Goal: Task Accomplishment & Management: Manage account settings

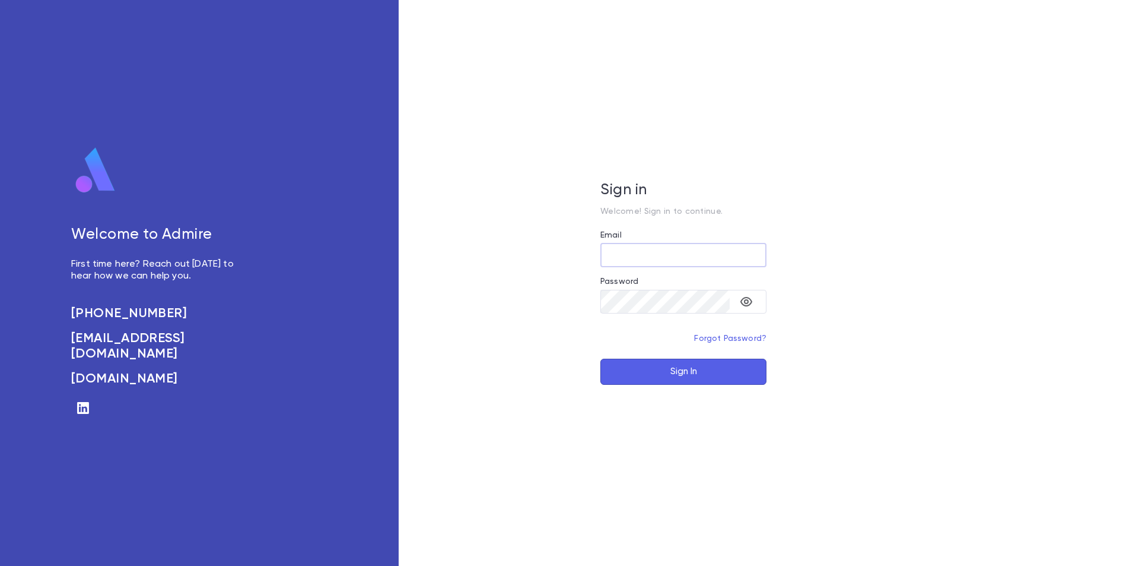
click at [617, 253] on input "Email" at bounding box center [684, 254] width 166 height 23
type input "**********"
click at [750, 299] on icon "toggle password visibility" at bounding box center [747, 301] width 12 height 9
click at [716, 364] on button "Sign In" at bounding box center [684, 371] width 166 height 26
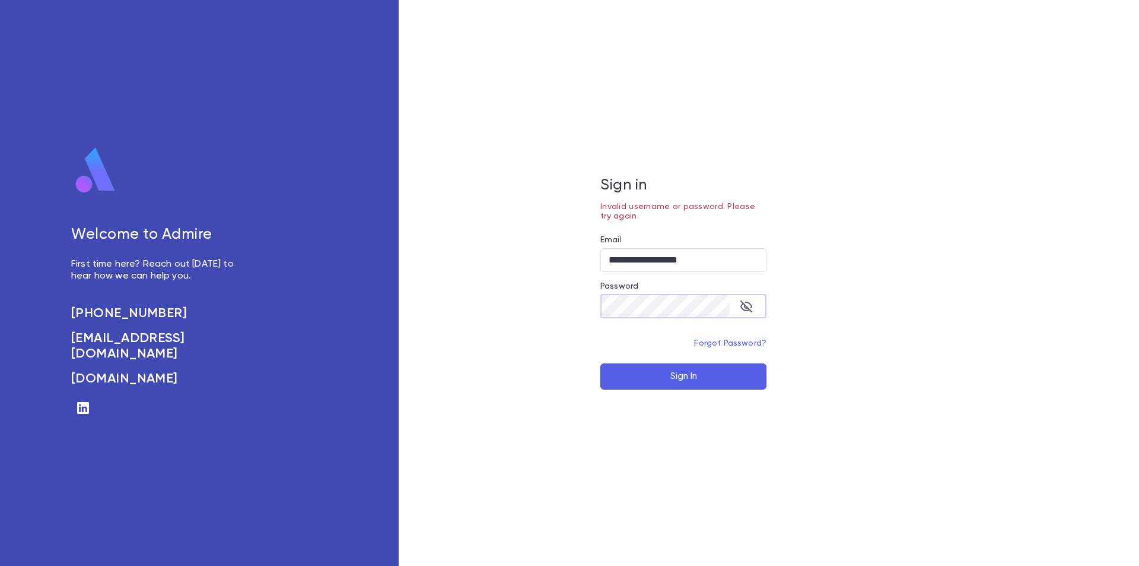
click at [587, 303] on div "**********" at bounding box center [684, 283] width 570 height 566
click at [741, 371] on button "Sign In" at bounding box center [684, 376] width 166 height 26
click at [742, 345] on link "Forgot Password?" at bounding box center [730, 343] width 72 height 8
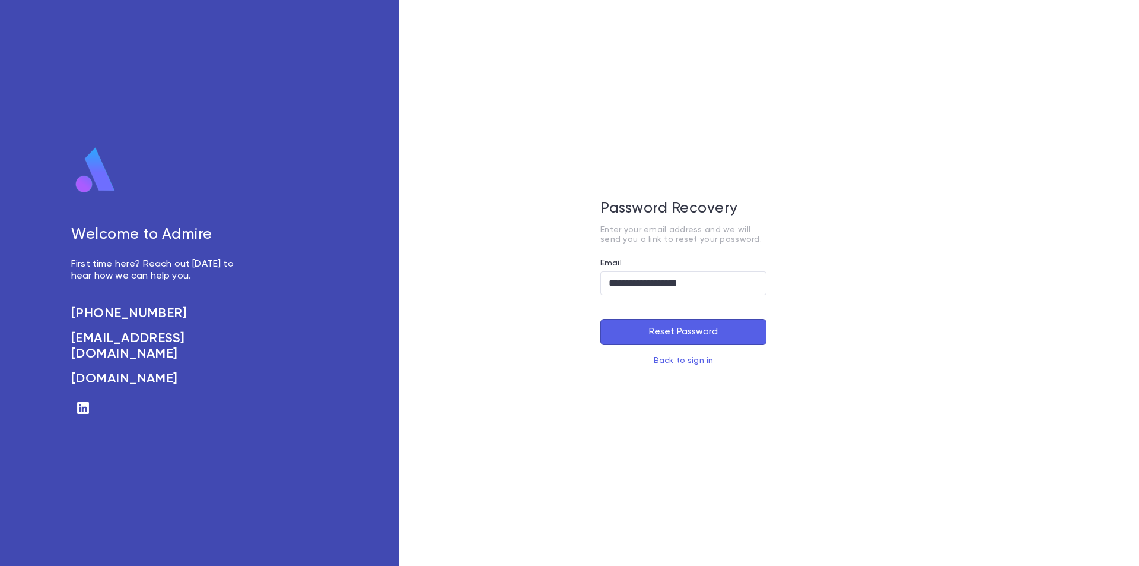
click at [695, 332] on button "Reset Password" at bounding box center [684, 332] width 166 height 26
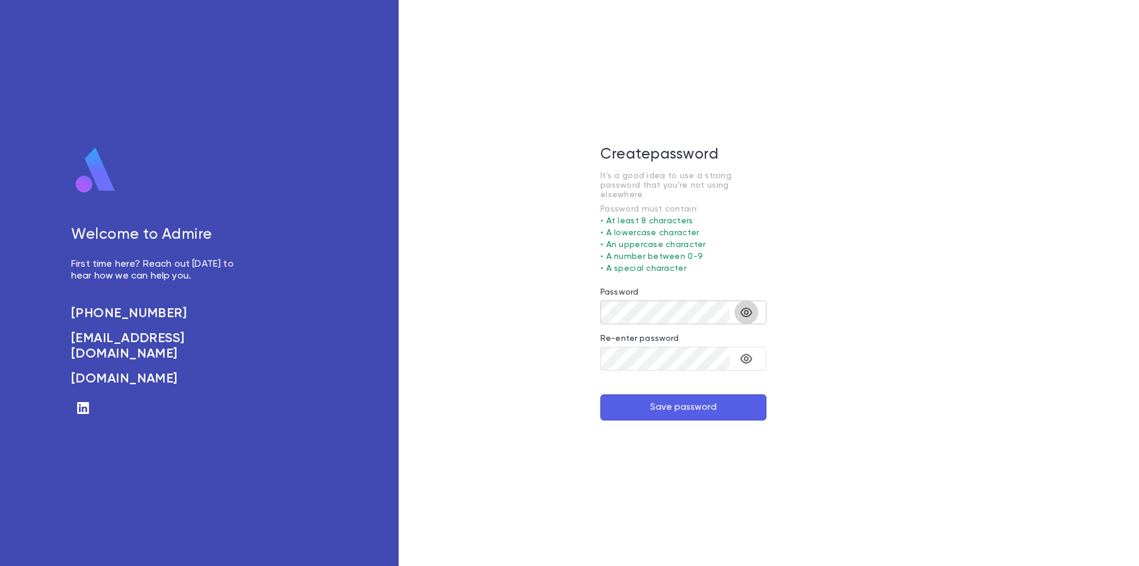
click at [741, 310] on icon "toggle password visibility" at bounding box center [746, 312] width 14 height 14
click at [748, 355] on icon "toggle password visibility" at bounding box center [747, 358] width 12 height 9
click at [727, 402] on button "Save password" at bounding box center [684, 407] width 166 height 26
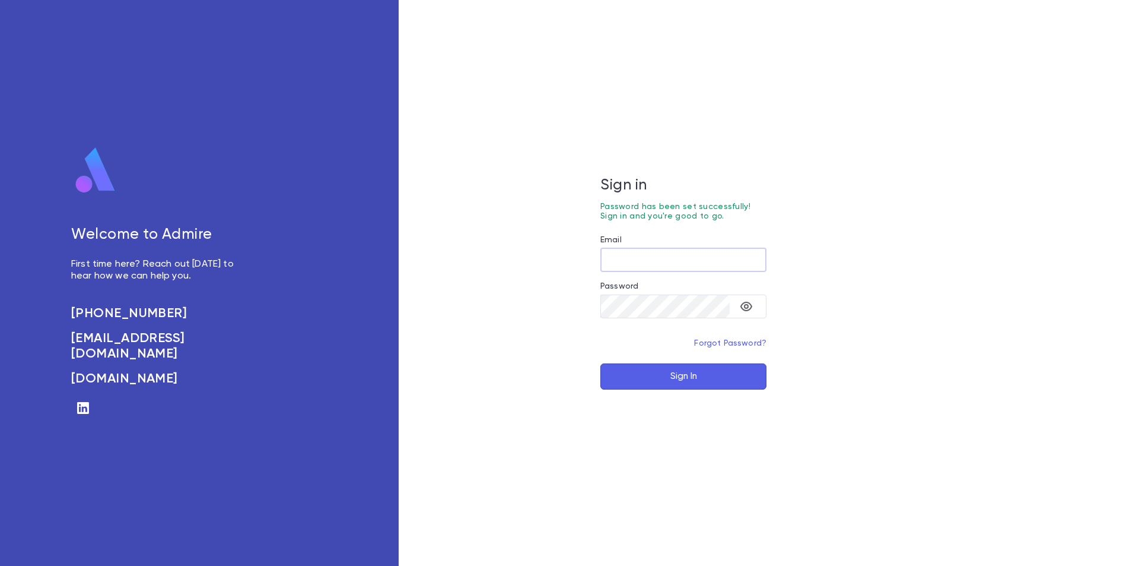
click at [658, 258] on input "Email" at bounding box center [684, 259] width 166 height 23
type input "**********"
click at [757, 304] on button "toggle password visibility" at bounding box center [747, 306] width 24 height 24
click at [645, 374] on button "Sign In" at bounding box center [684, 376] width 166 height 26
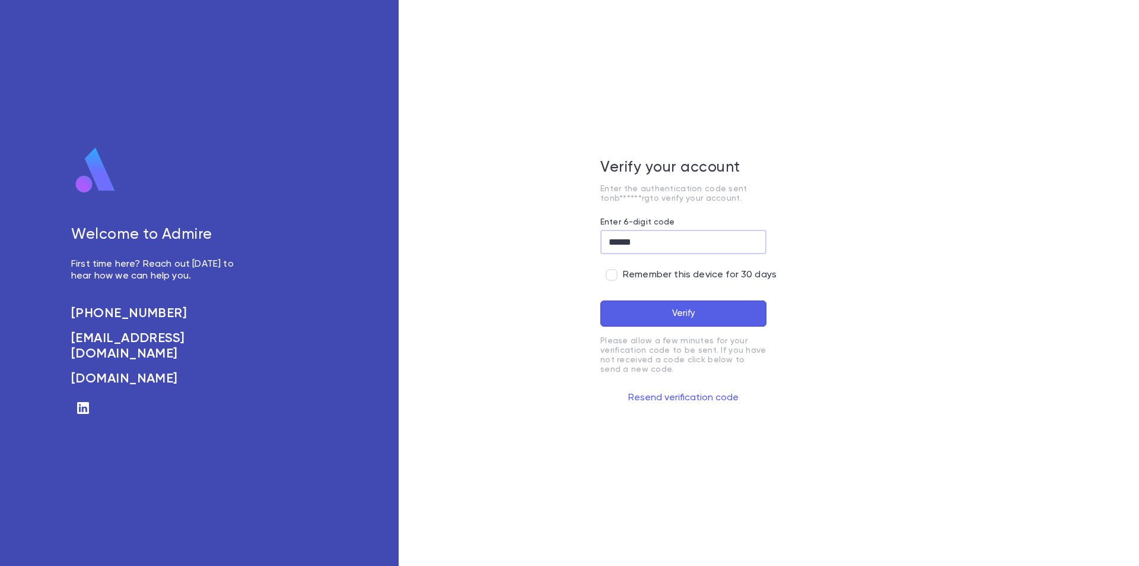
type input "******"
click at [631, 278] on span "Remember this device for 30 days" at bounding box center [700, 275] width 154 height 12
click at [658, 316] on button "Verify" at bounding box center [684, 313] width 166 height 26
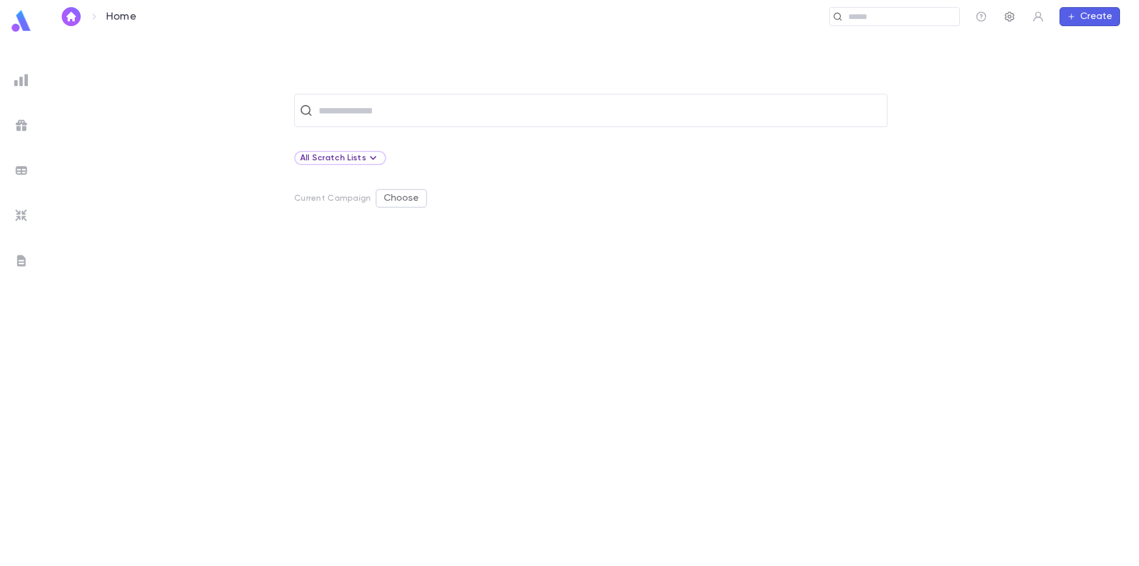
click at [1010, 13] on icon "button" at bounding box center [1010, 17] width 12 height 12
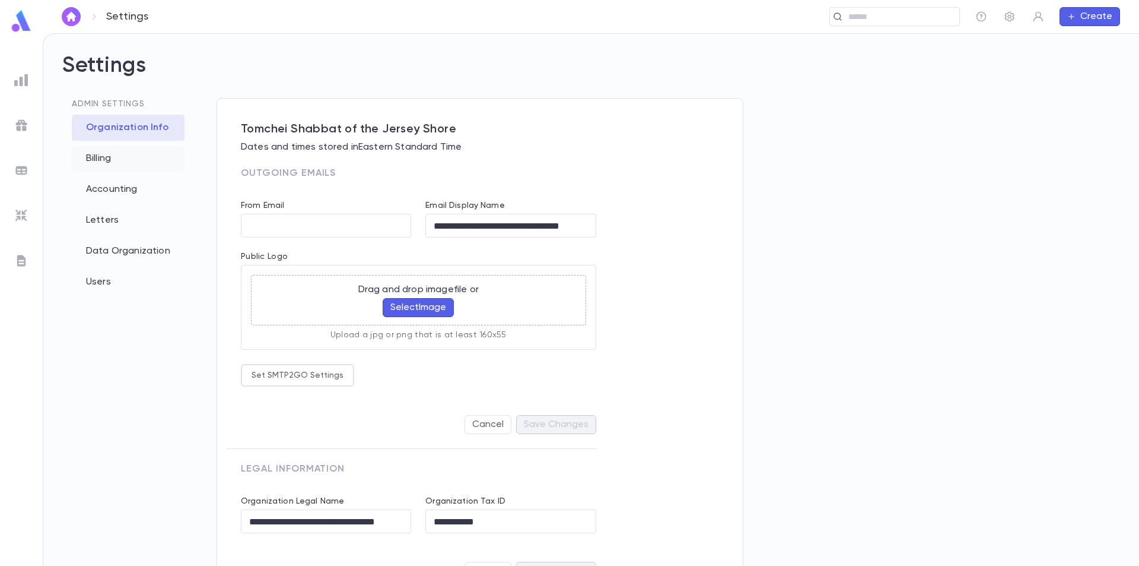
click at [118, 164] on div "Billing" at bounding box center [128, 158] width 113 height 26
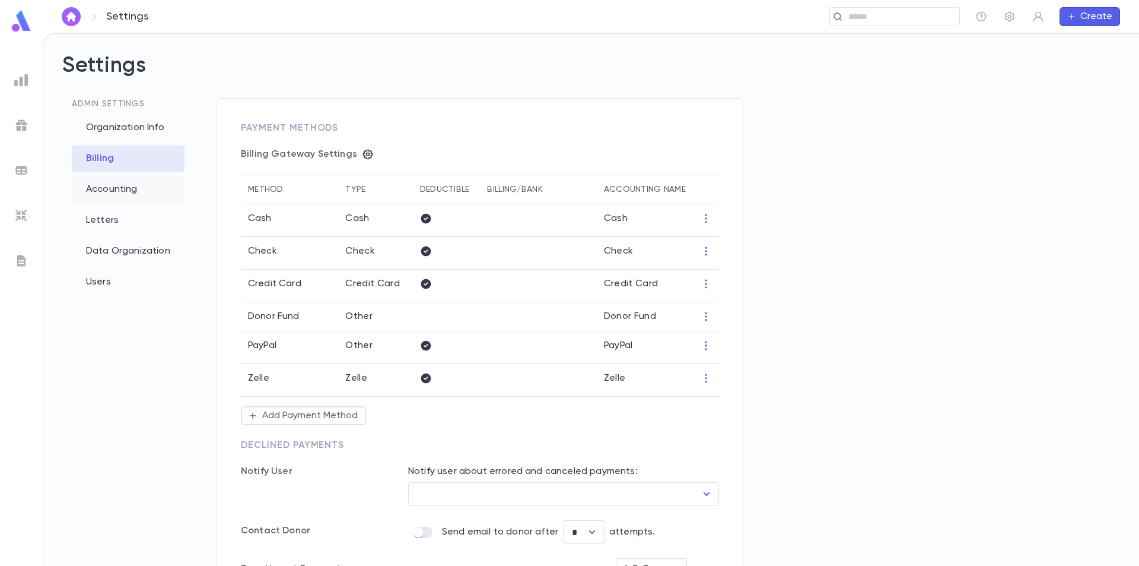
click at [112, 195] on div "Accounting" at bounding box center [128, 189] width 113 height 26
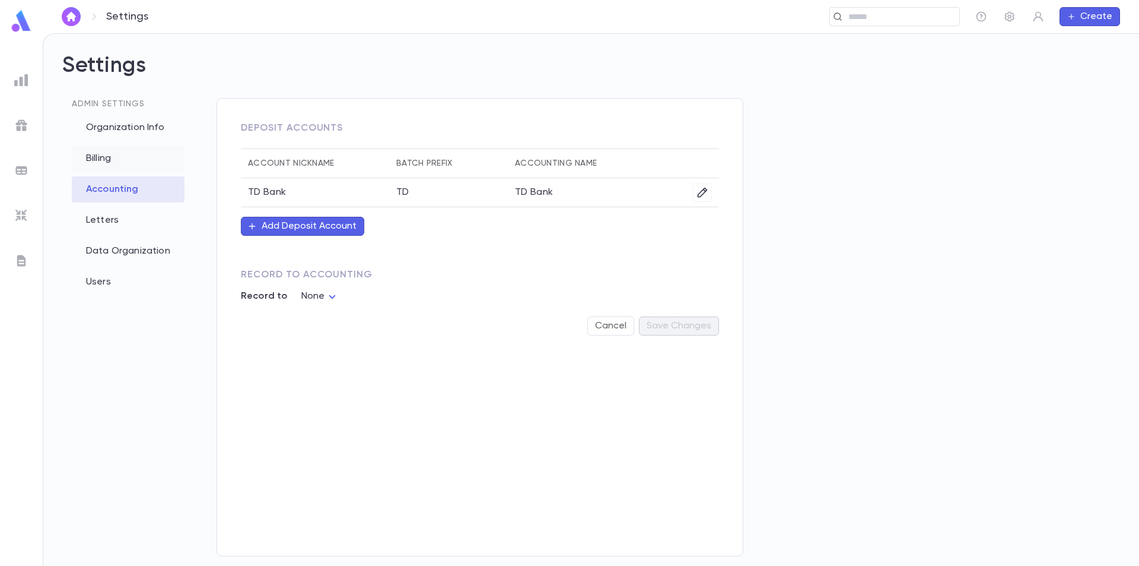
click at [146, 163] on div "Billing" at bounding box center [128, 158] width 113 height 26
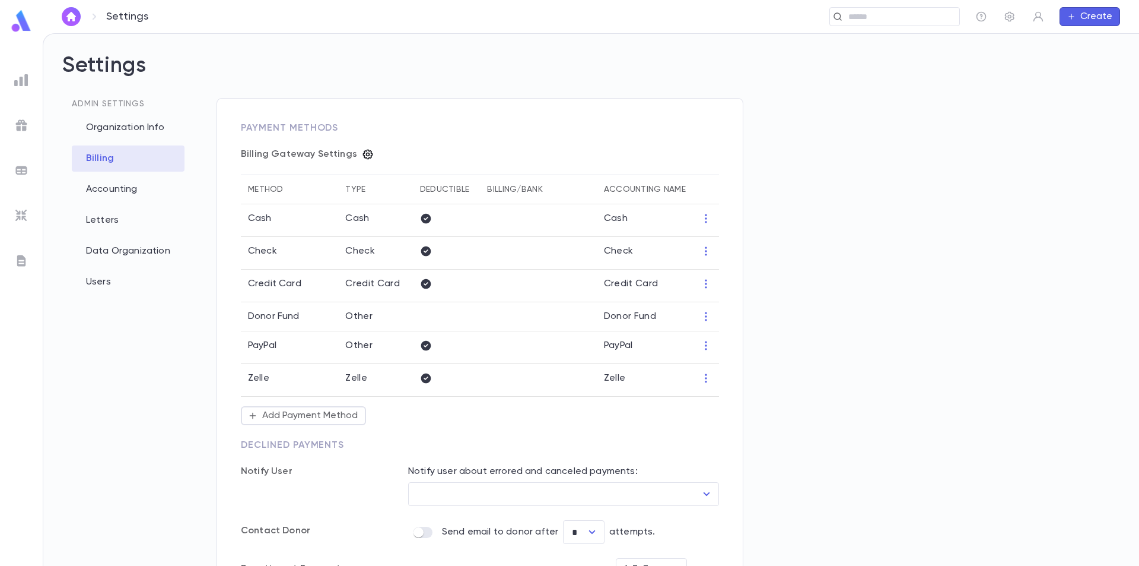
click at [362, 157] on icon "button" at bounding box center [368, 154] width 12 height 12
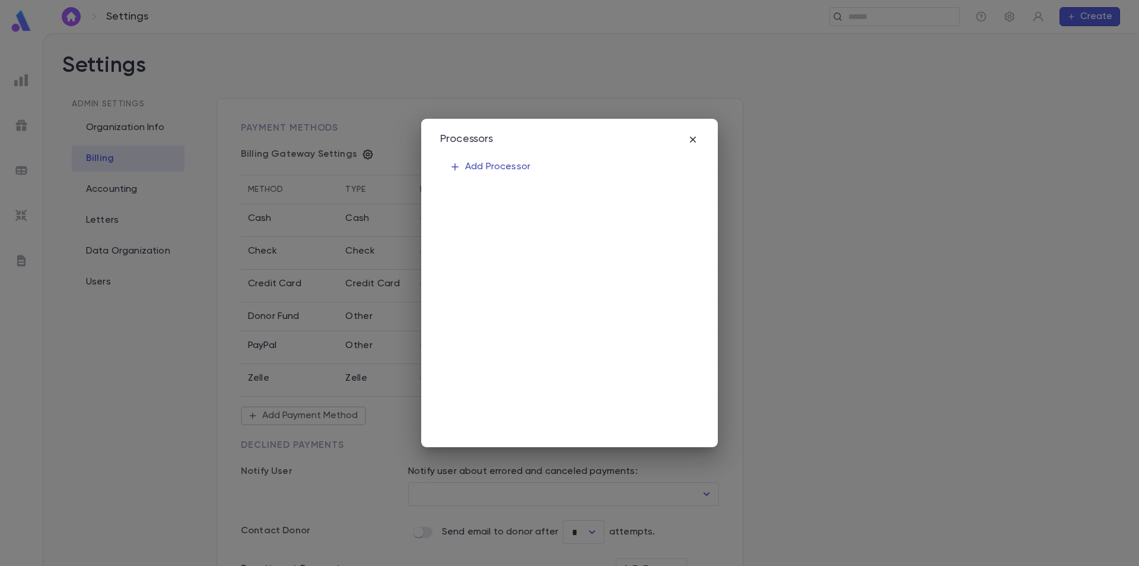
click at [531, 161] on button "Add Processor" at bounding box center [490, 166] width 100 height 23
click at [607, 237] on body "Settings ​ Create Settings Admin Settings Organization Info Billing Accounting …" at bounding box center [569, 299] width 1139 height 532
click at [616, 266] on span "TD Bank" at bounding box center [634, 271] width 96 height 12
type input "***"
click at [551, 296] on input "Public Key" at bounding box center [569, 292] width 239 height 23
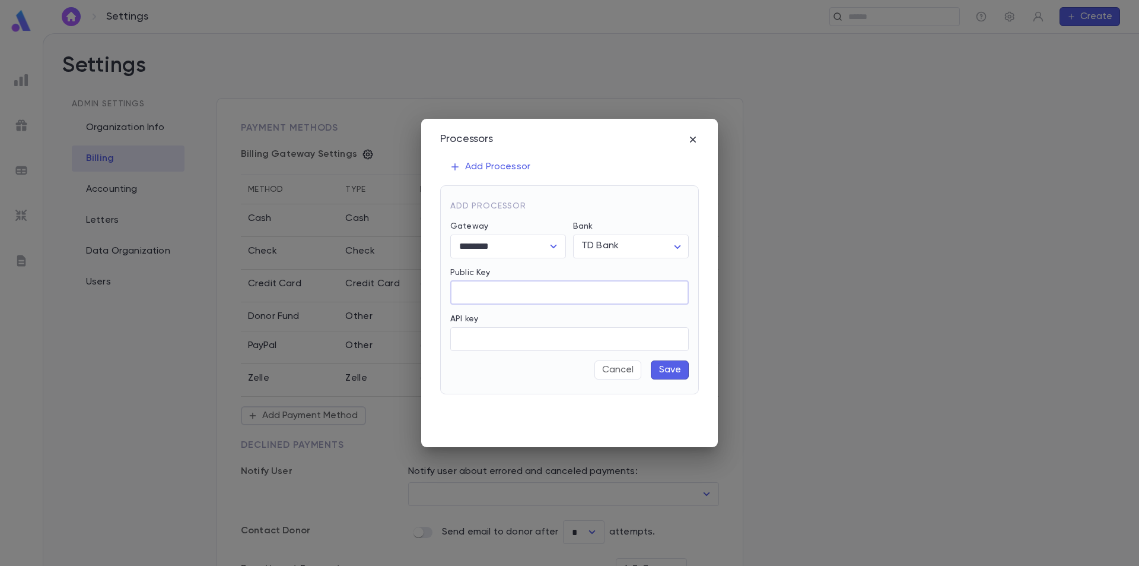
click at [558, 292] on input "Public Key" at bounding box center [569, 292] width 239 height 23
click at [560, 334] on input "API key" at bounding box center [569, 338] width 239 height 23
paste input "**********"
type input "**********"
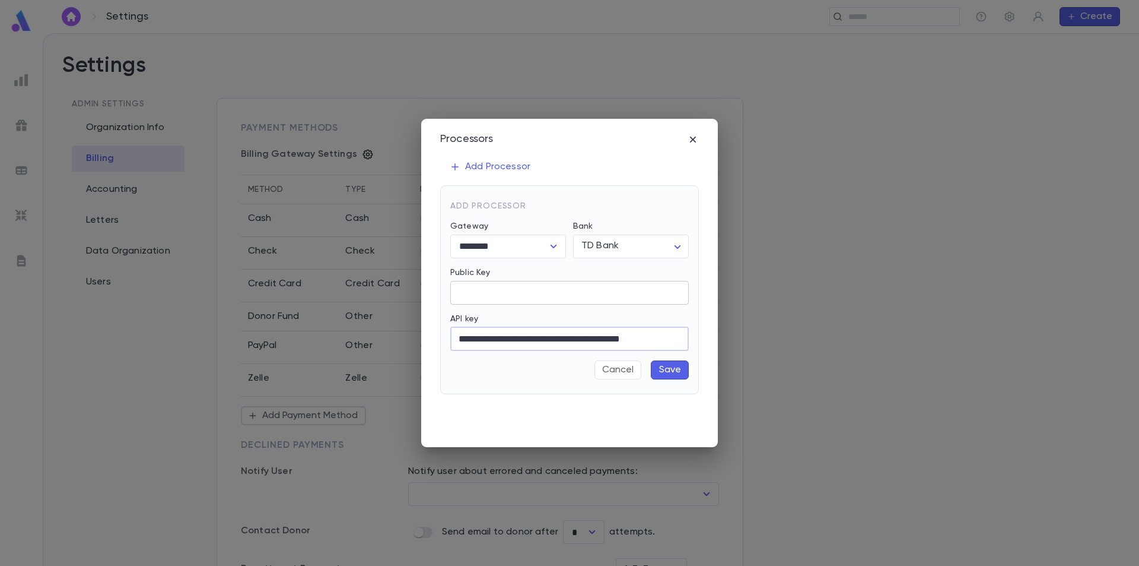
scroll to position [0, 0]
click at [620, 289] on input "Public Key" at bounding box center [569, 292] width 239 height 23
paste input "**********"
type input "**********"
click at [679, 373] on button "Save" at bounding box center [670, 369] width 38 height 19
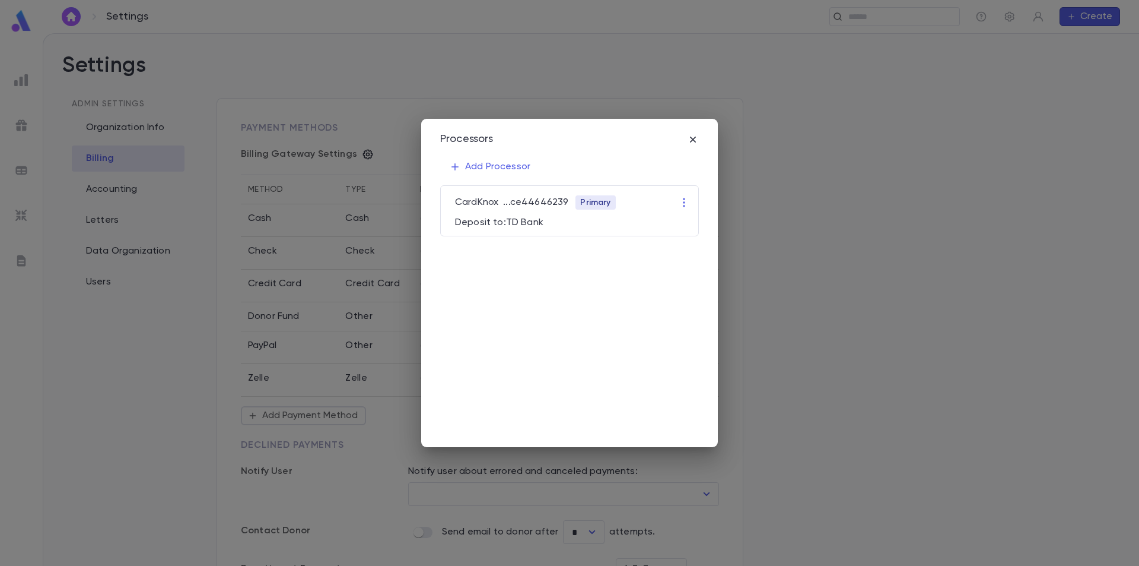
click at [693, 137] on icon "button" at bounding box center [693, 140] width 12 height 12
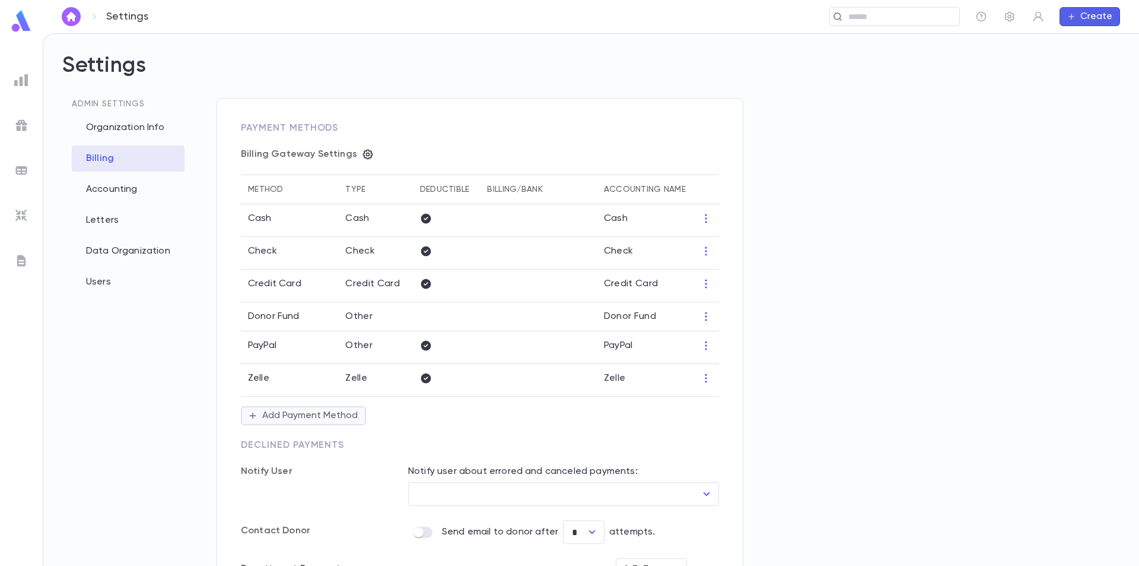
click at [341, 410] on button "Add Payment Method" at bounding box center [303, 415] width 125 height 19
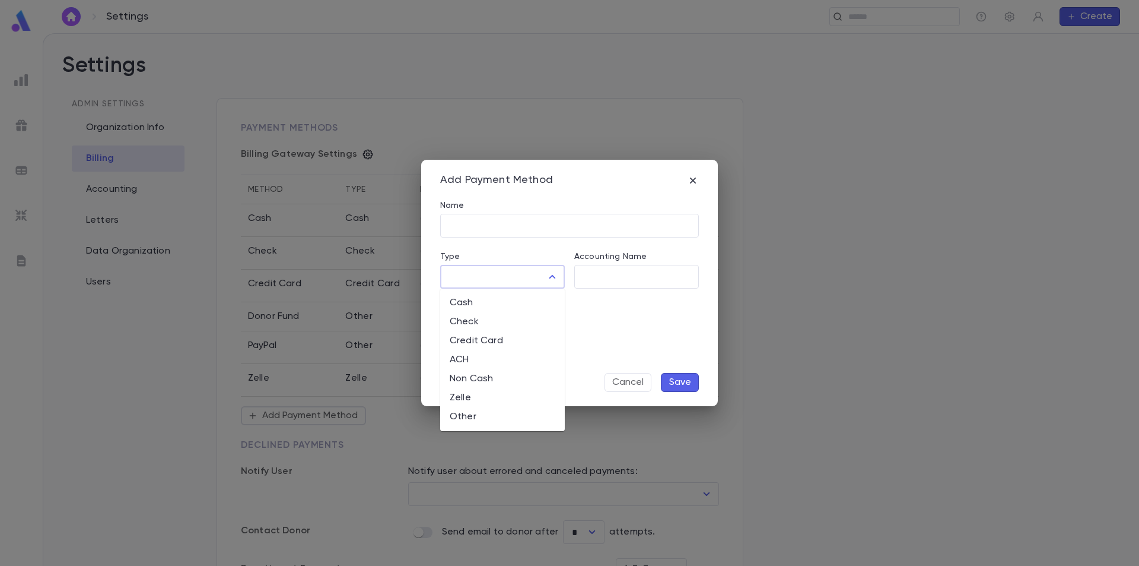
click at [535, 283] on input "Type" at bounding box center [494, 276] width 96 height 23
click at [498, 420] on li "Other" at bounding box center [502, 416] width 125 height 19
type input "*****"
click at [693, 182] on icon "button" at bounding box center [693, 180] width 12 height 12
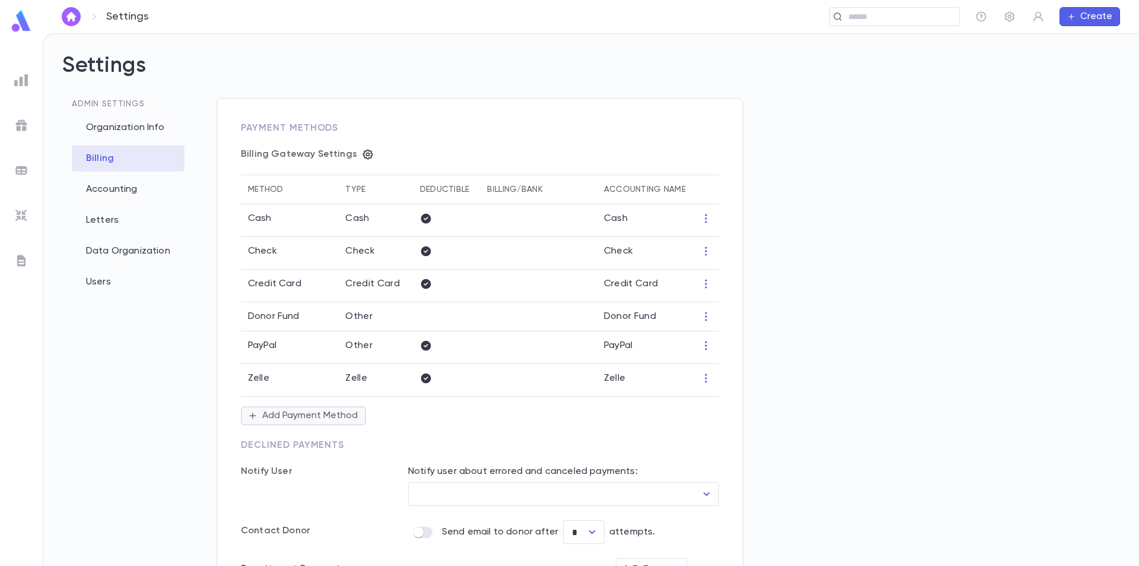
click at [287, 417] on button "Add Payment Method" at bounding box center [303, 415] width 125 height 19
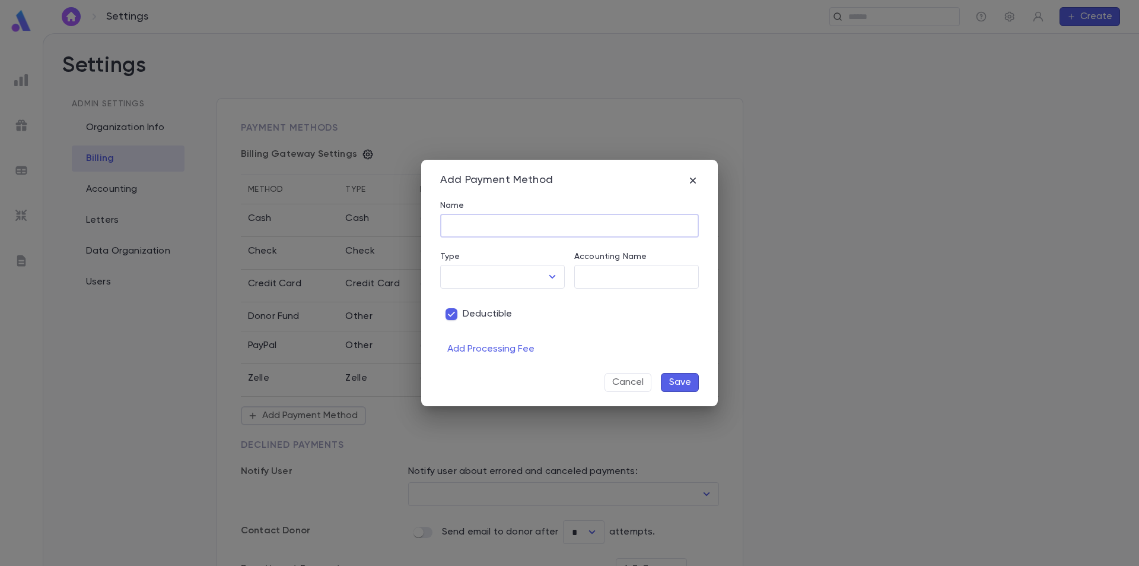
click at [458, 220] on input "Name" at bounding box center [569, 225] width 259 height 23
type input "***"
click at [517, 282] on input "Type" at bounding box center [494, 276] width 96 height 23
click at [477, 414] on li "Other" at bounding box center [502, 416] width 125 height 19
type input "*****"
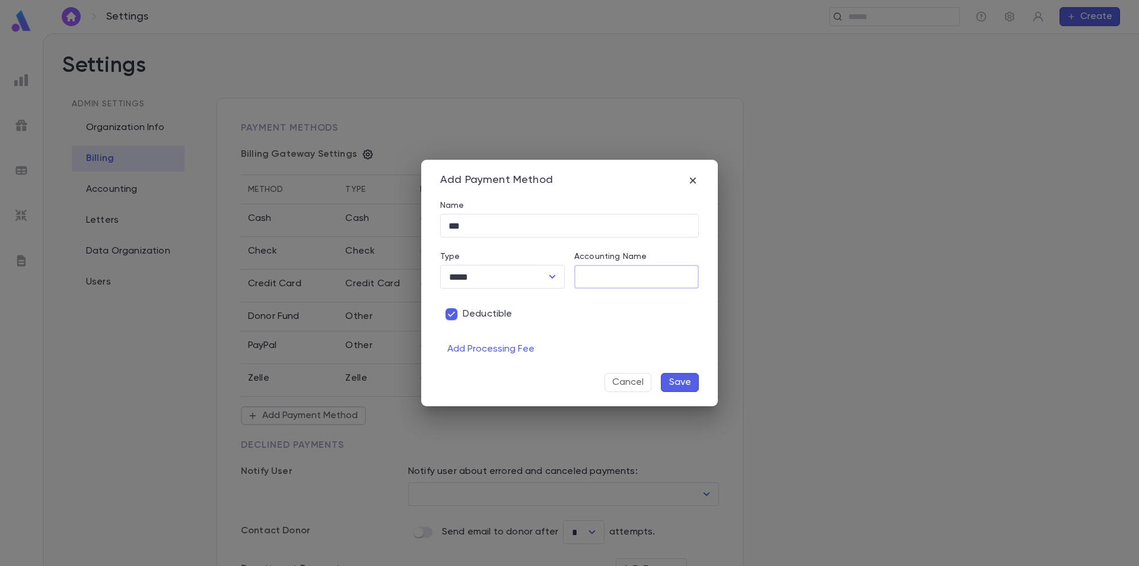
click at [630, 274] on input "Accounting Name" at bounding box center [636, 276] width 125 height 23
type input "***"
click at [485, 310] on span "Deductible" at bounding box center [488, 314] width 50 height 12
click at [688, 385] on button "Save" at bounding box center [680, 382] width 38 height 19
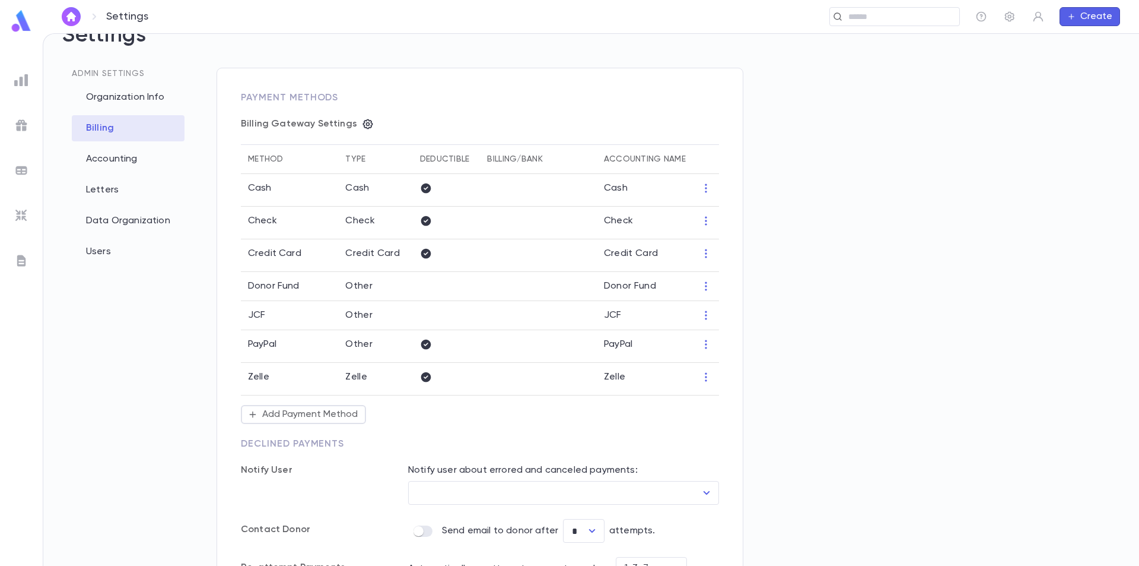
scroll to position [59, 0]
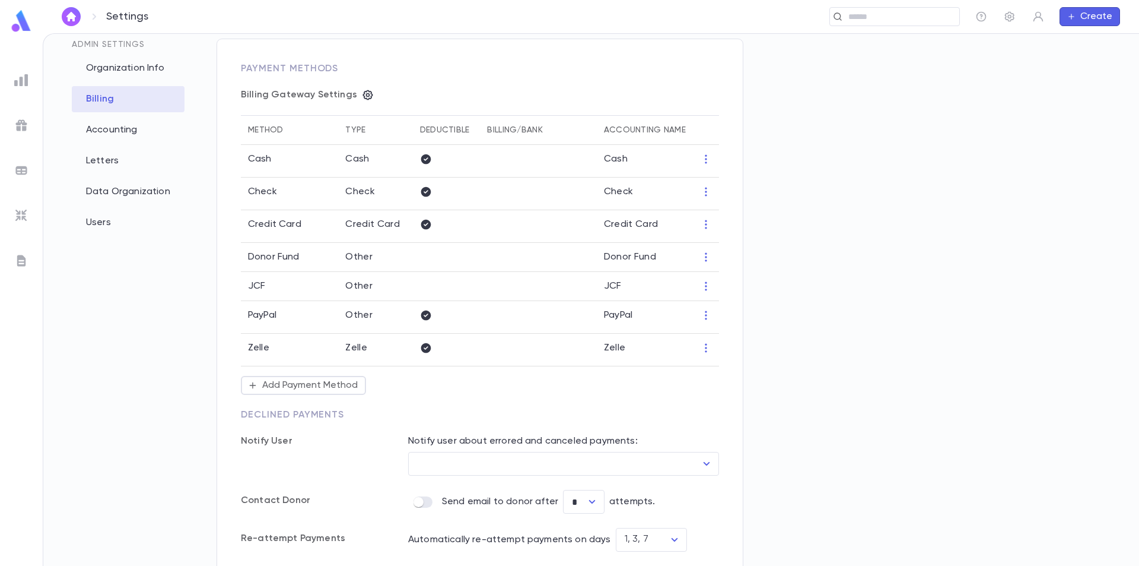
click at [21, 17] on img at bounding box center [21, 20] width 24 height 23
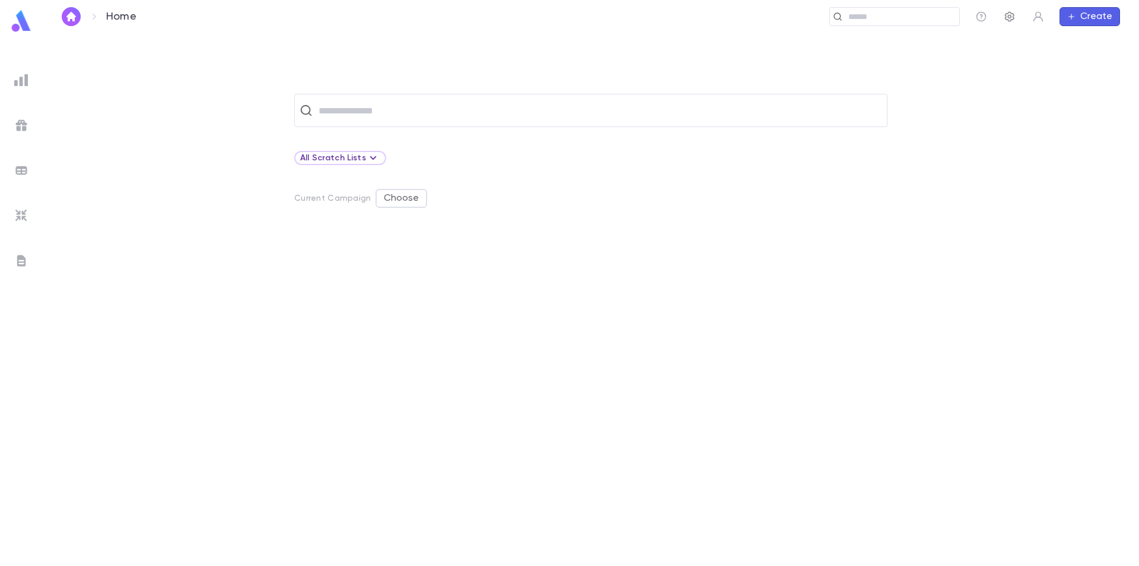
click at [1009, 21] on icon "button" at bounding box center [1009, 17] width 9 height 10
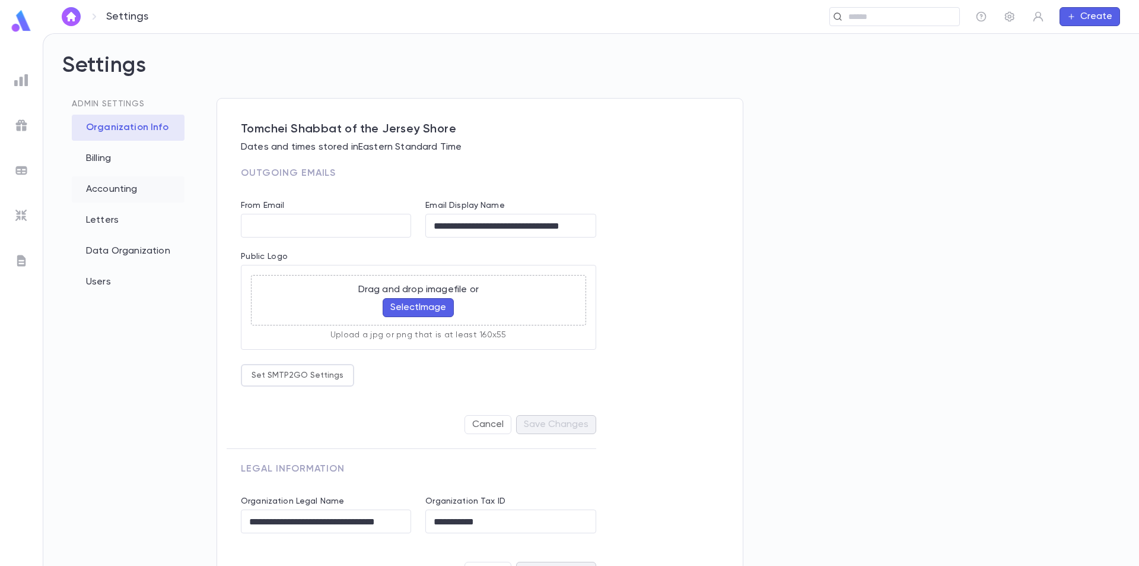
click at [114, 179] on div "Accounting" at bounding box center [128, 189] width 113 height 26
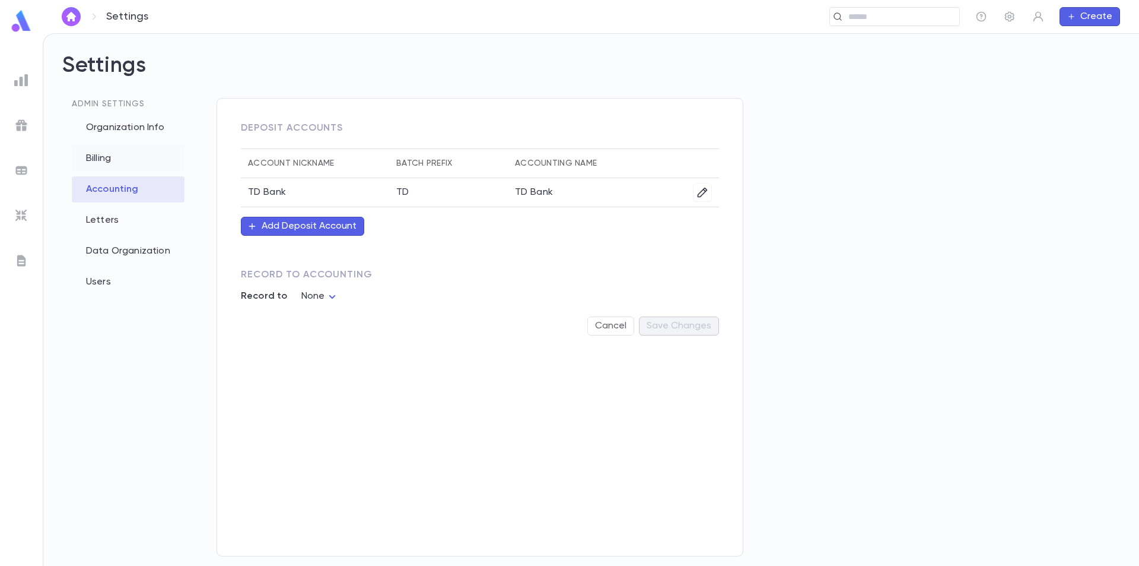
click at [118, 159] on div "Billing" at bounding box center [128, 158] width 113 height 26
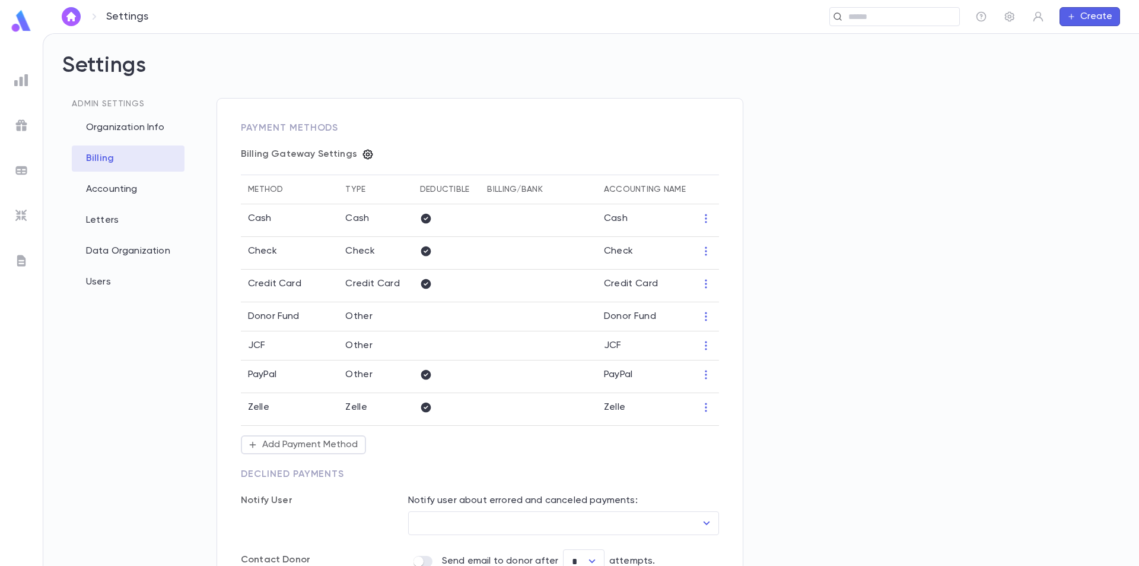
click at [362, 157] on icon "button" at bounding box center [368, 154] width 12 height 12
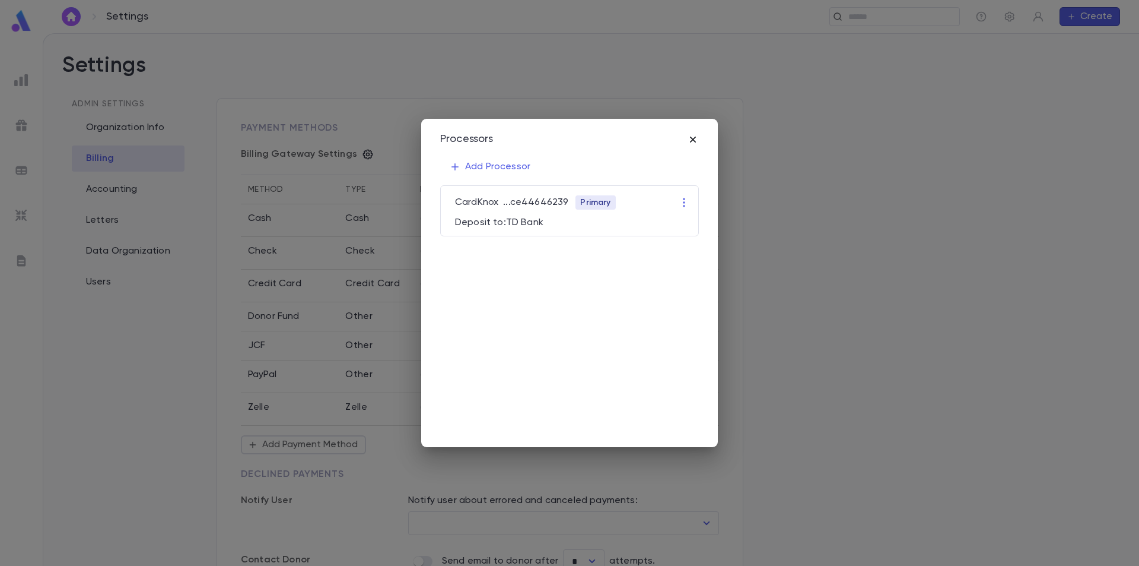
click at [696, 135] on icon "button" at bounding box center [693, 140] width 12 height 12
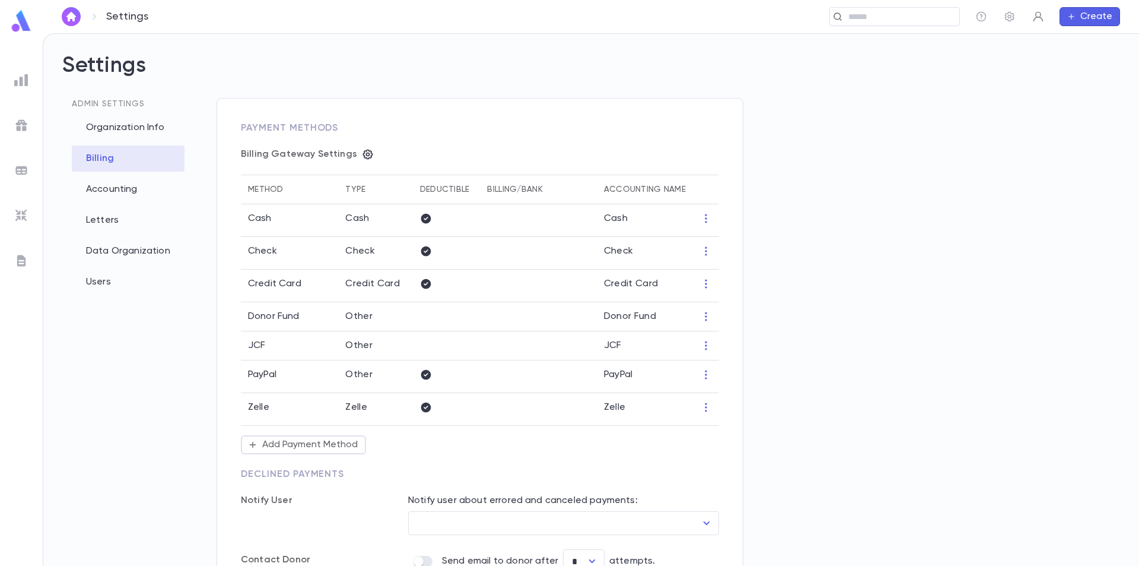
click at [1041, 17] on icon "button" at bounding box center [1039, 17] width 12 height 12
click at [1009, 17] on div at bounding box center [569, 283] width 1139 height 566
click at [1010, 18] on icon "button" at bounding box center [1009, 17] width 9 height 10
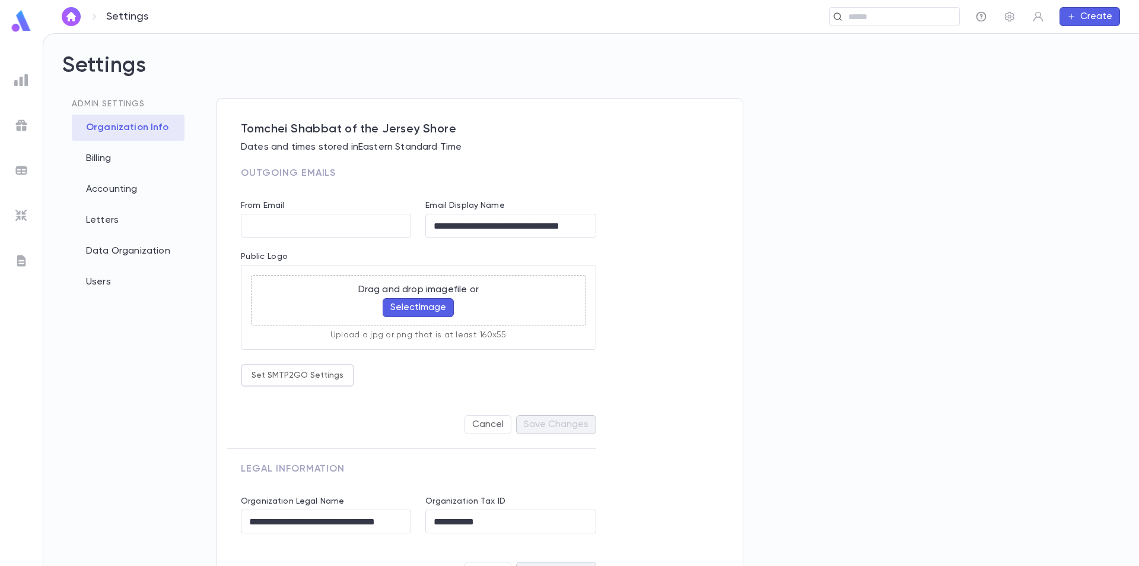
click at [983, 13] on icon "button" at bounding box center [982, 17] width 10 height 10
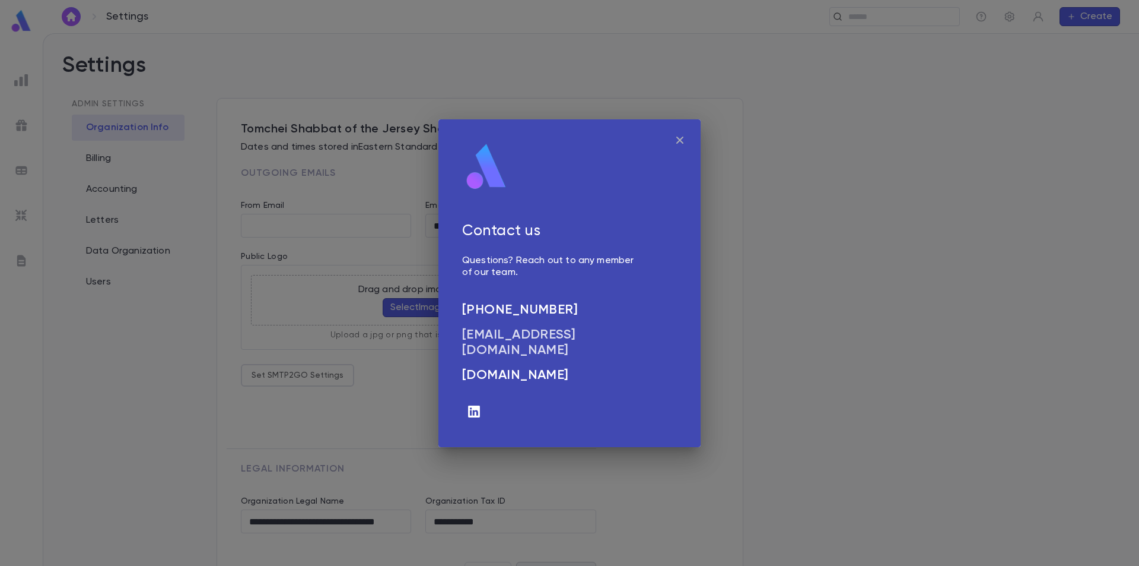
click at [504, 331] on h6 "[EMAIL_ADDRESS][DOMAIN_NAME]" at bounding box center [550, 342] width 176 height 31
click at [679, 141] on icon "button" at bounding box center [680, 139] width 7 height 7
